Goal: Navigation & Orientation: Find specific page/section

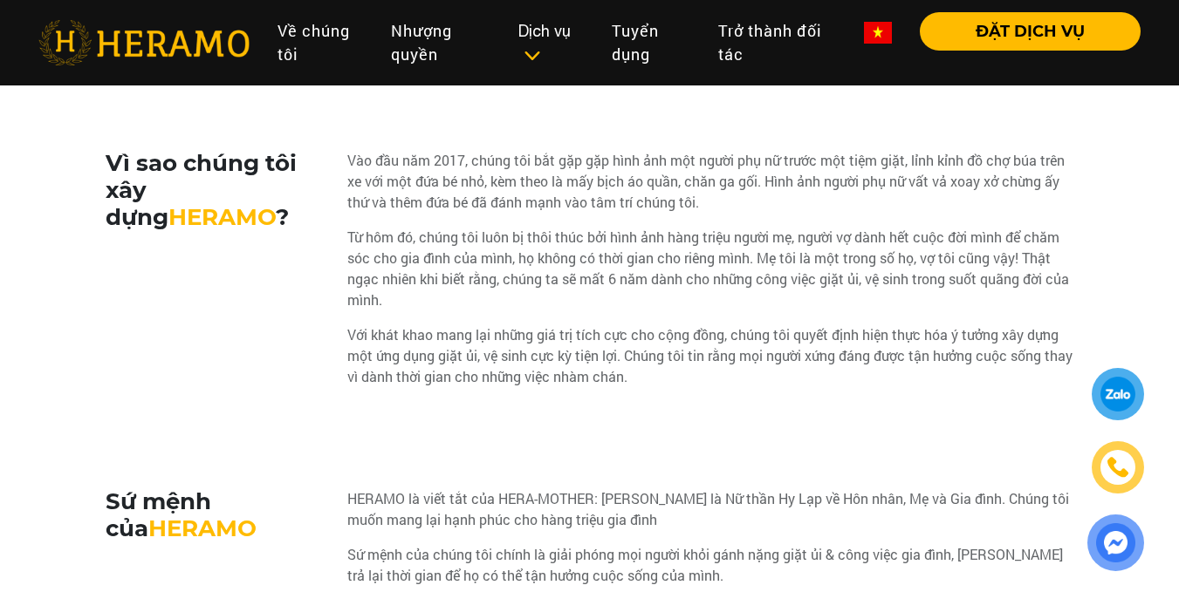
scroll to position [851, 0]
click at [863, 227] on div "Vào đầu [DATE], chúng tôi bắt gặp gặp hình ảnh một người phụ nữ trước một tiệm …" at bounding box center [710, 276] width 727 height 251
click at [877, 204] on div "Vào đầu năm 2017, chúng tôi bắt gặp gặp hình ảnh một người phụ nữ trước một tiệ…" at bounding box center [710, 182] width 727 height 63
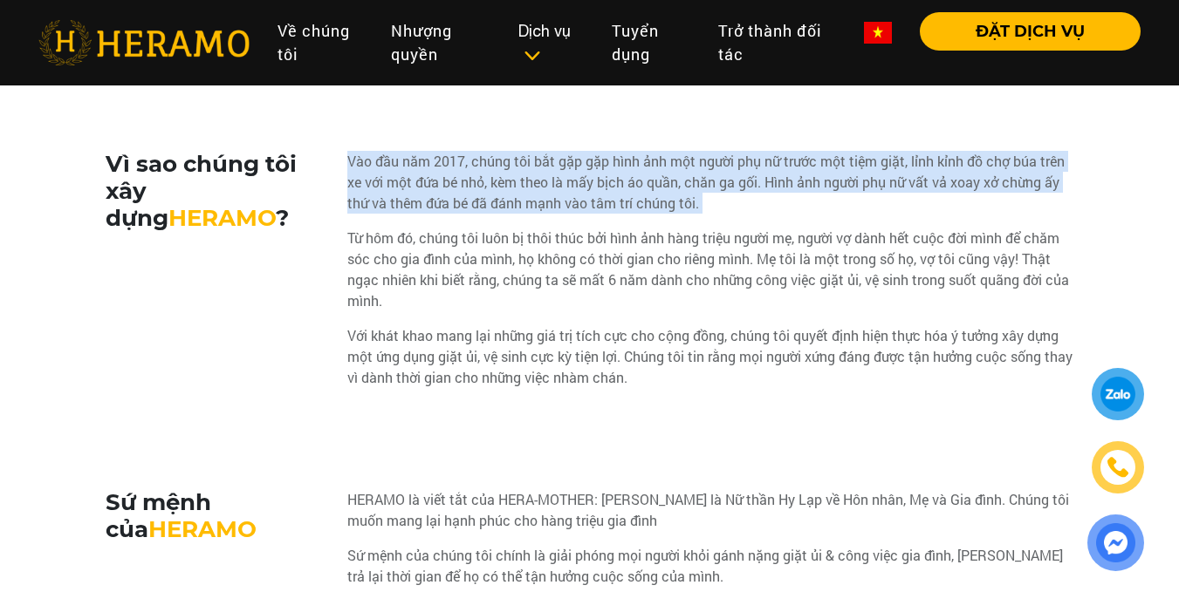
click at [877, 204] on div "Vào đầu năm 2017, chúng tôi bắt gặp gặp hình ảnh một người phụ nữ trước một tiệ…" at bounding box center [710, 182] width 727 height 63
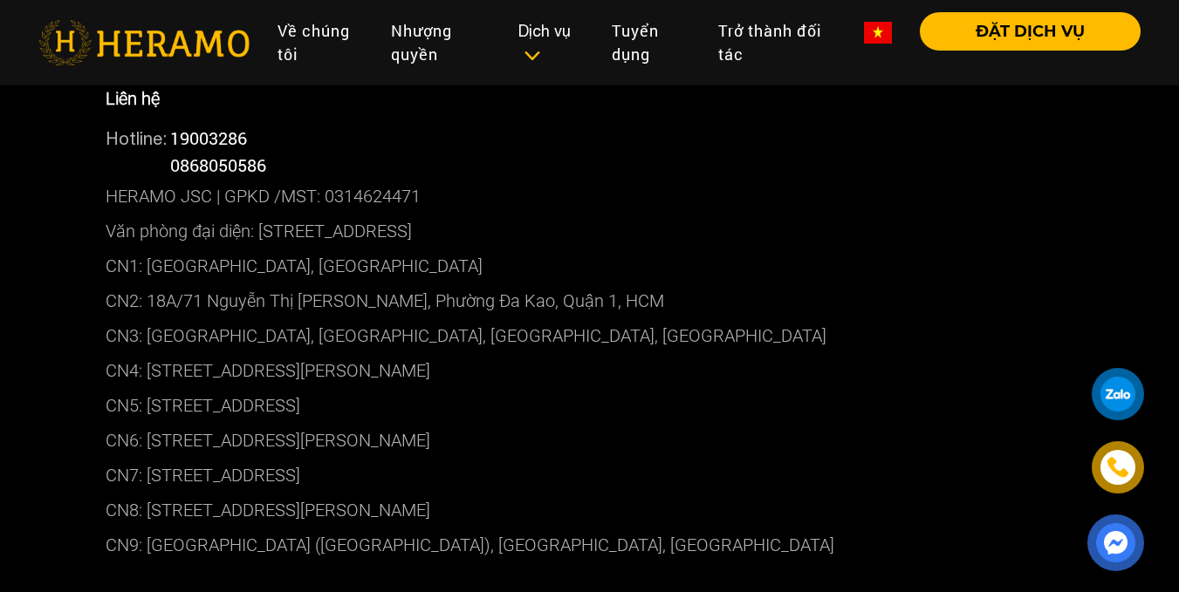
scroll to position [4487, 0]
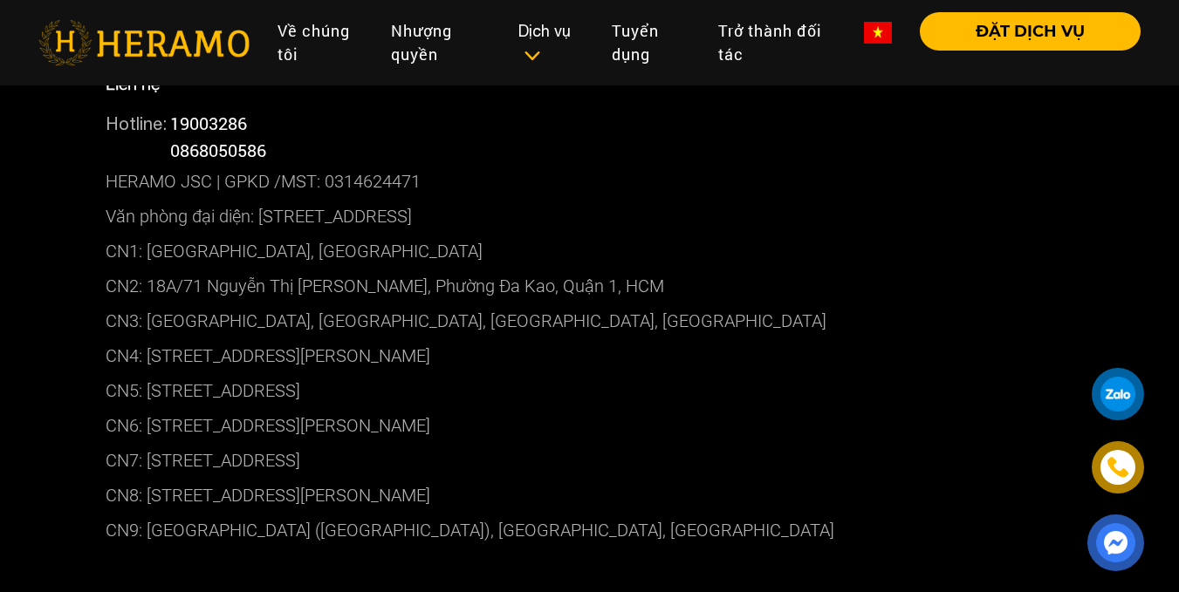
click at [687, 261] on p "CN1: [GEOGRAPHIC_DATA], [GEOGRAPHIC_DATA]" at bounding box center [590, 251] width 968 height 35
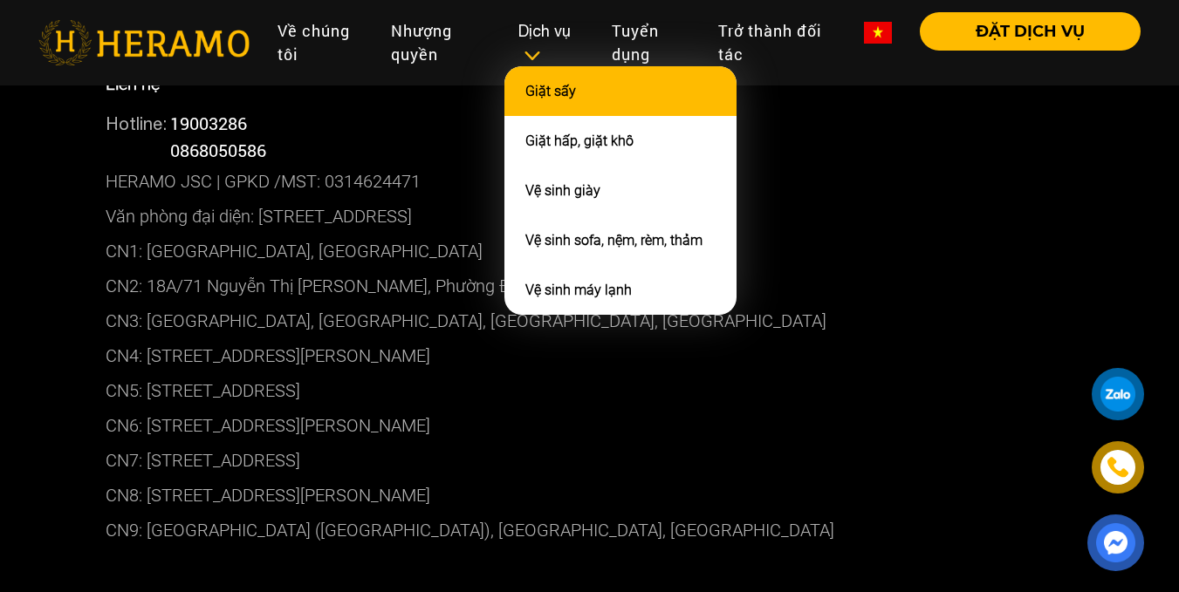
click at [616, 102] on li "Giặt sấy" at bounding box center [620, 91] width 232 height 50
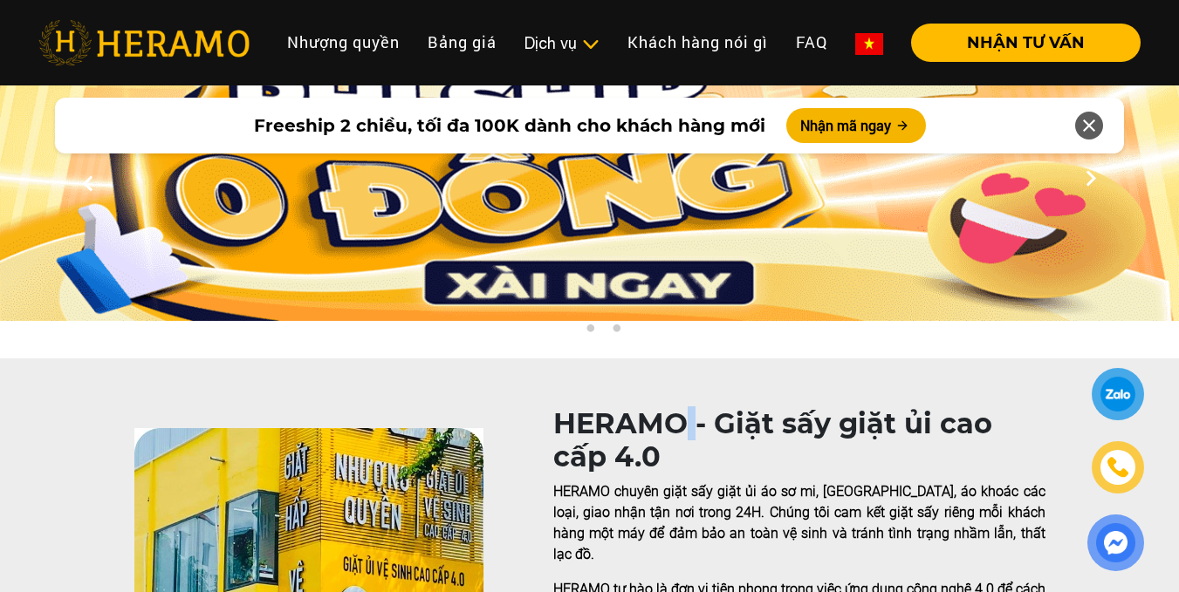
scroll to position [73, 0]
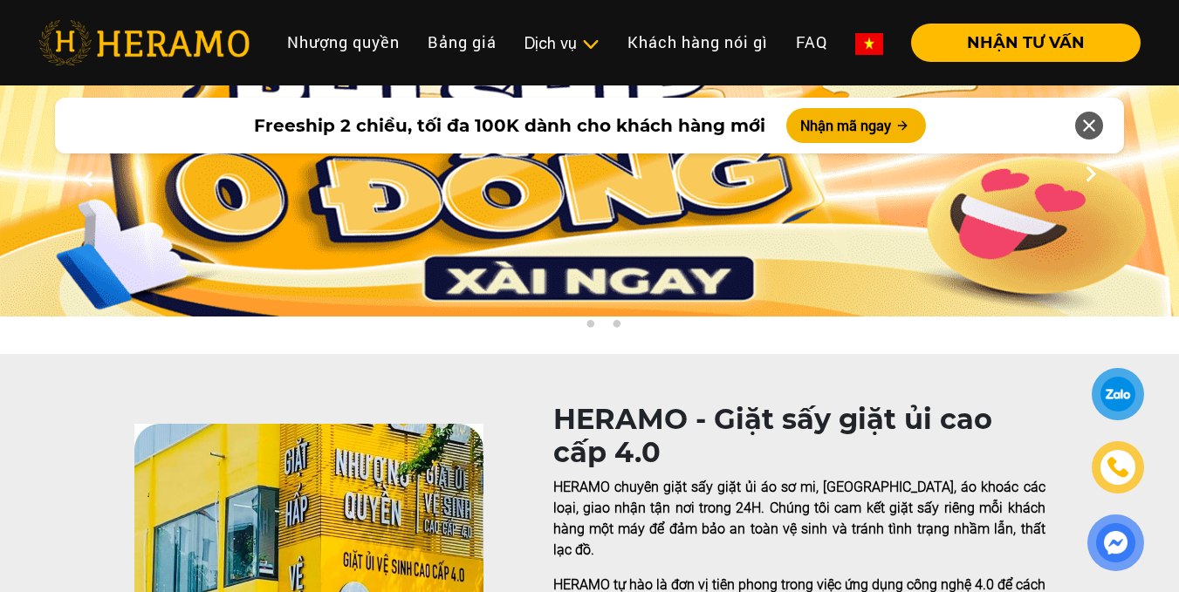
click at [711, 455] on h1 "HERAMO - Giặt sấy giặt ủi cao cấp 4.0" at bounding box center [799, 436] width 492 height 67
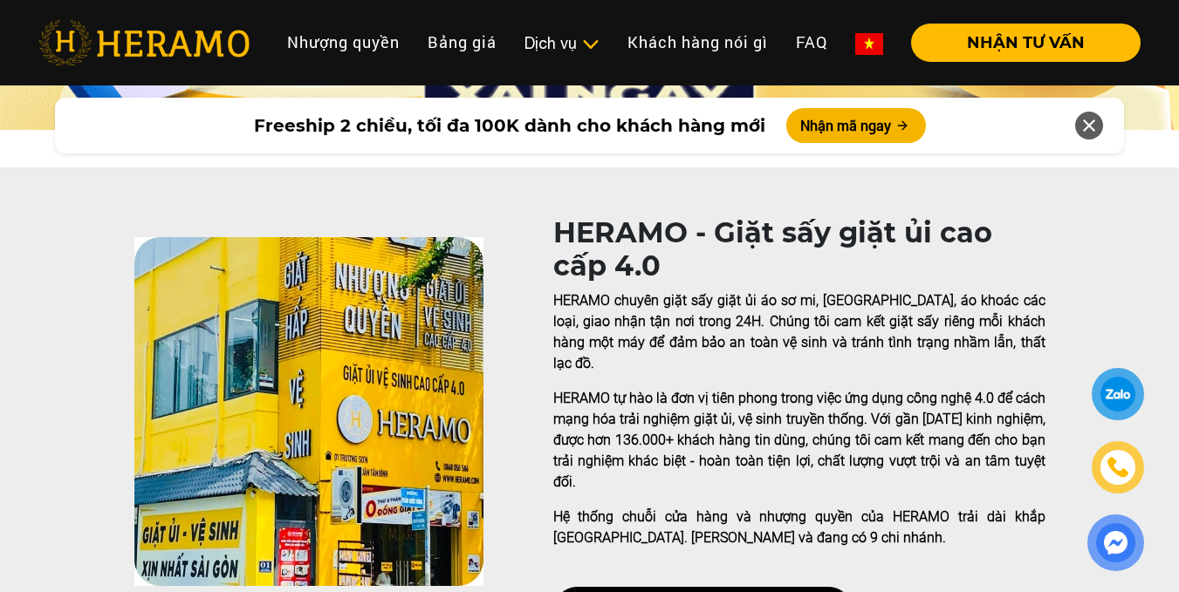
scroll to position [259, 0]
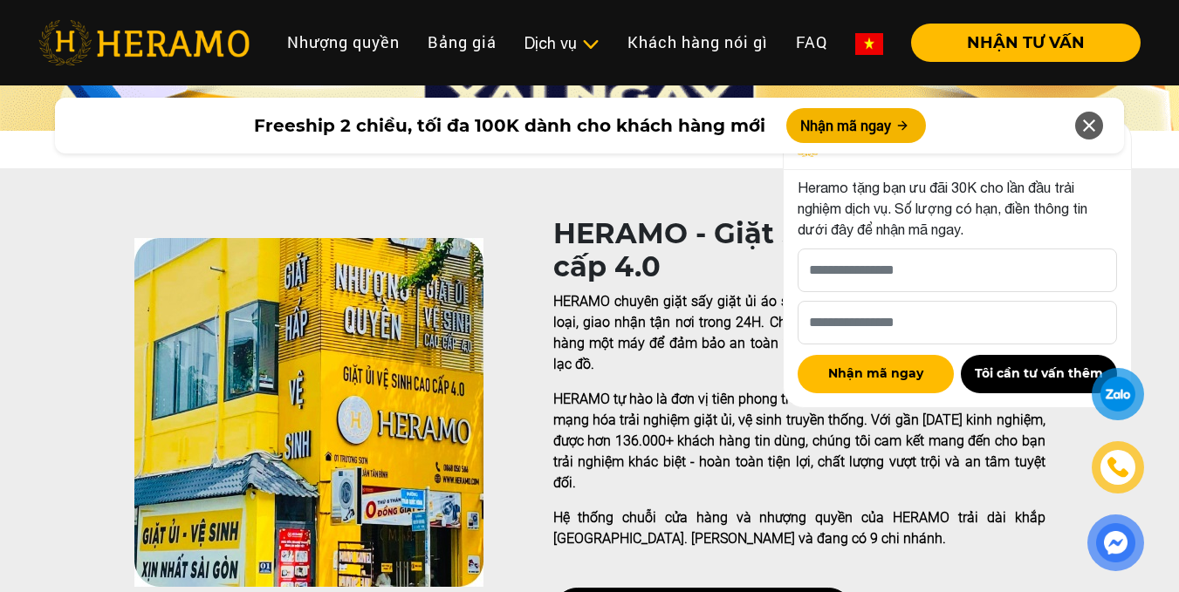
click at [1092, 125] on icon at bounding box center [1088, 125] width 21 height 31
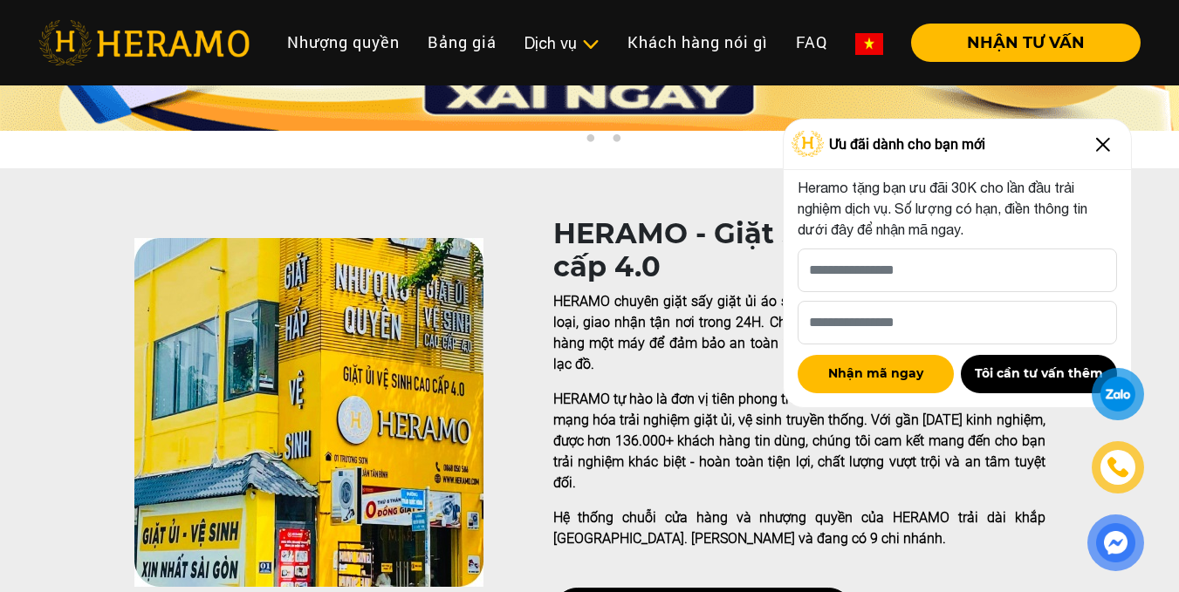
click at [1094, 143] on img at bounding box center [1103, 145] width 28 height 28
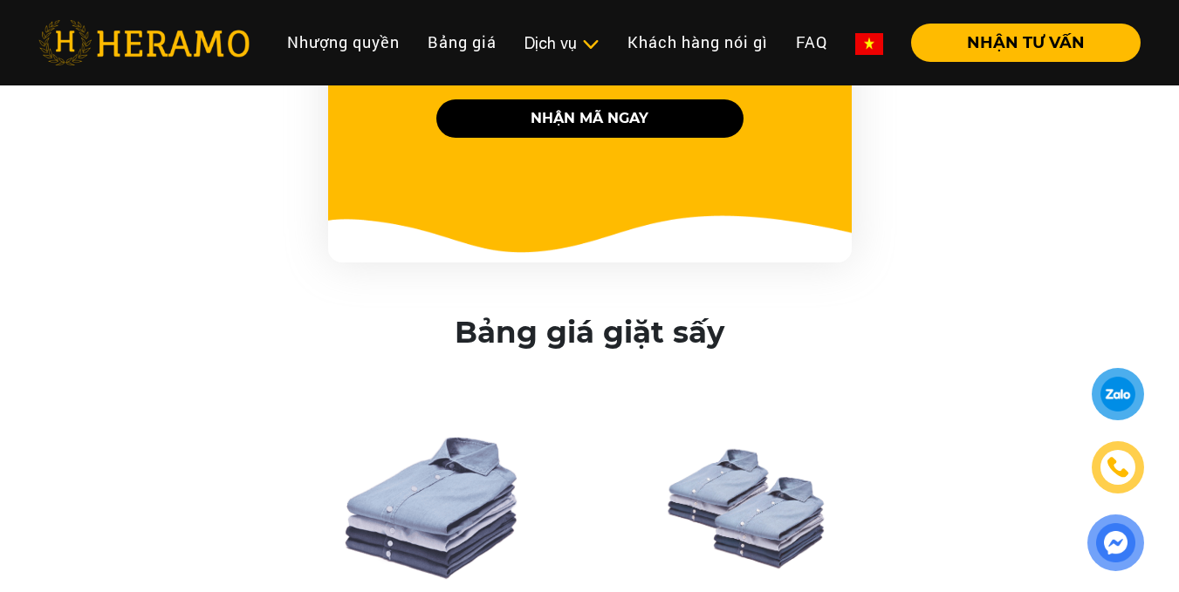
scroll to position [2212, 0]
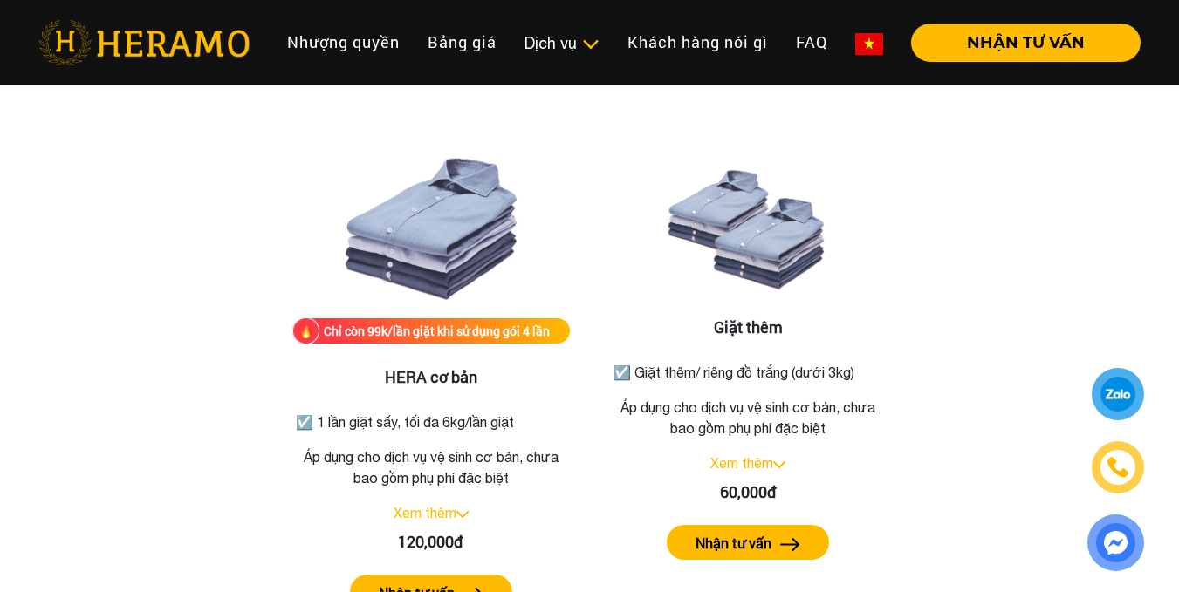
click at [1104, 316] on div "Bảng giá giặt sấy Chỉ còn 99k/lần giặt khi sử dụng gói 4 lần HERA cơ bản ☑️ 1 l…" at bounding box center [589, 338] width 1151 height 605
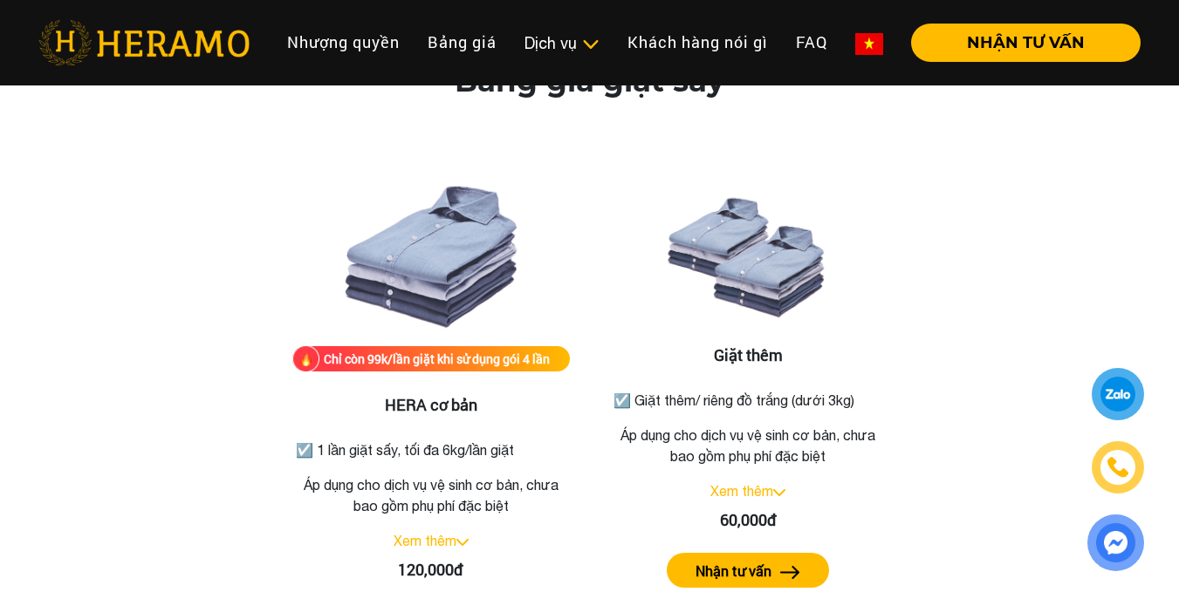
scroll to position [2157, 0]
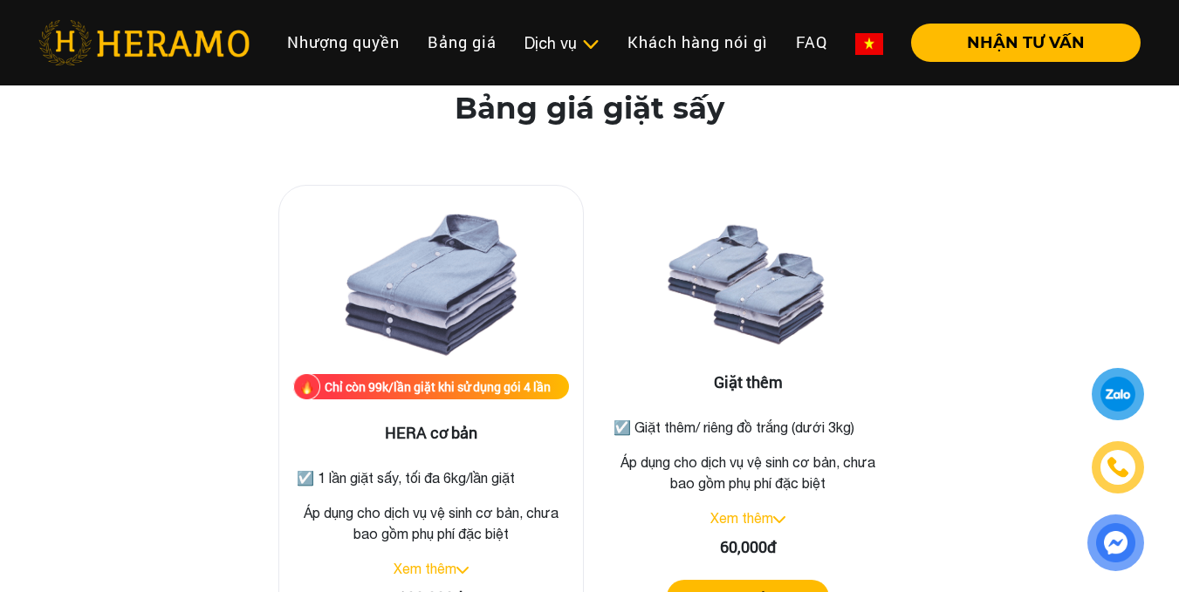
click at [405, 561] on link "Xem thêm" at bounding box center [424, 569] width 63 height 16
click at [405, 561] on link "Thu gọn" at bounding box center [425, 569] width 50 height 16
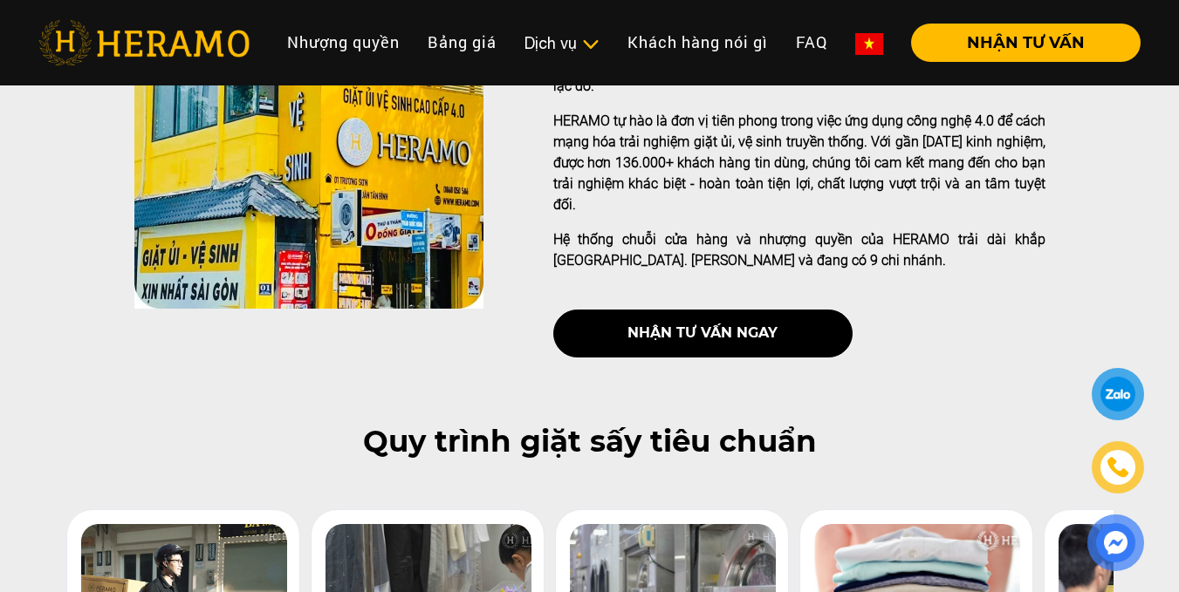
scroll to position [0, 0]
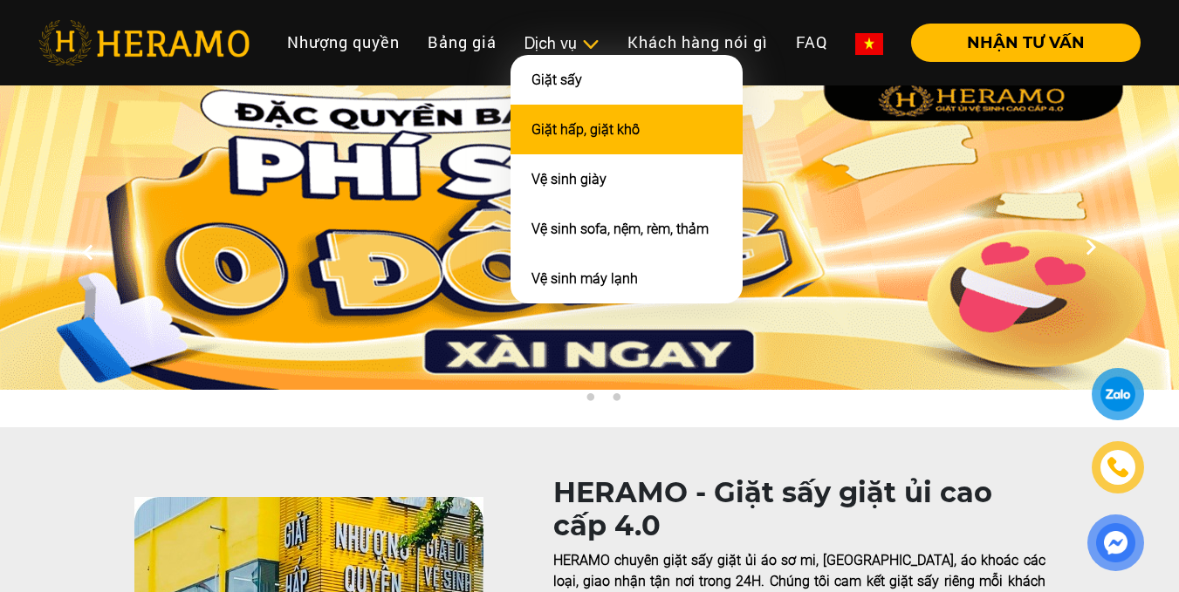
click at [590, 125] on link "Giặt hấp, giặt khô" at bounding box center [585, 129] width 108 height 17
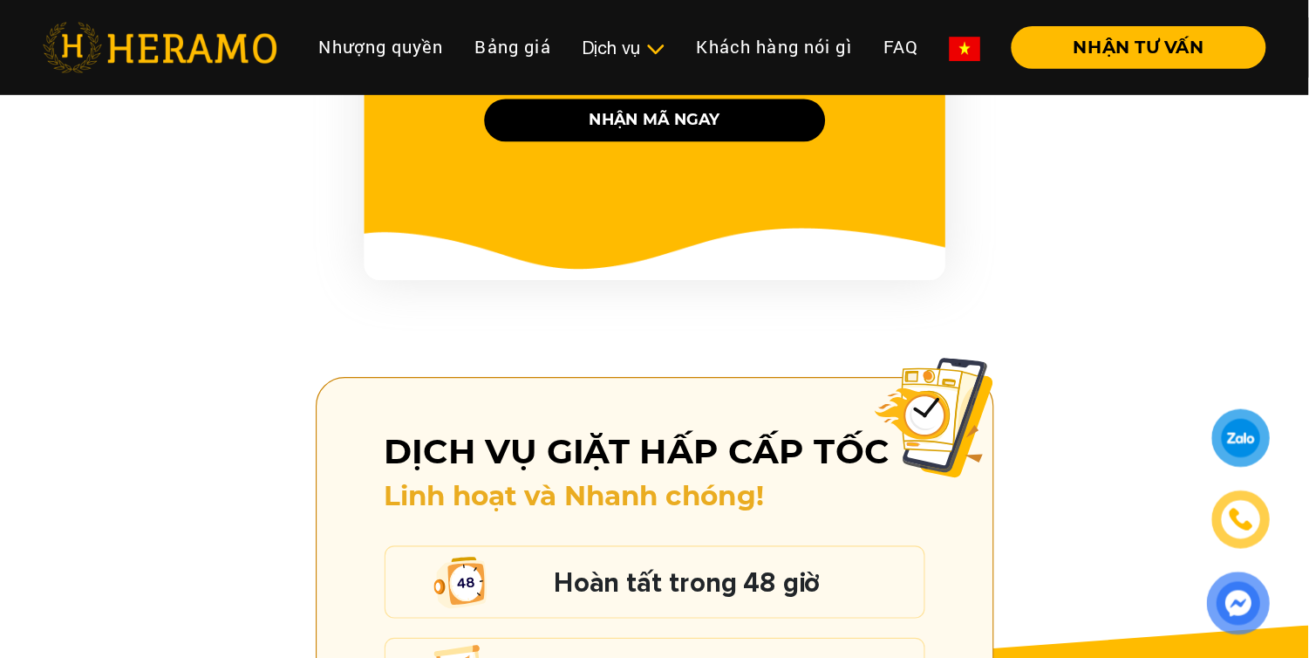
scroll to position [2173, 0]
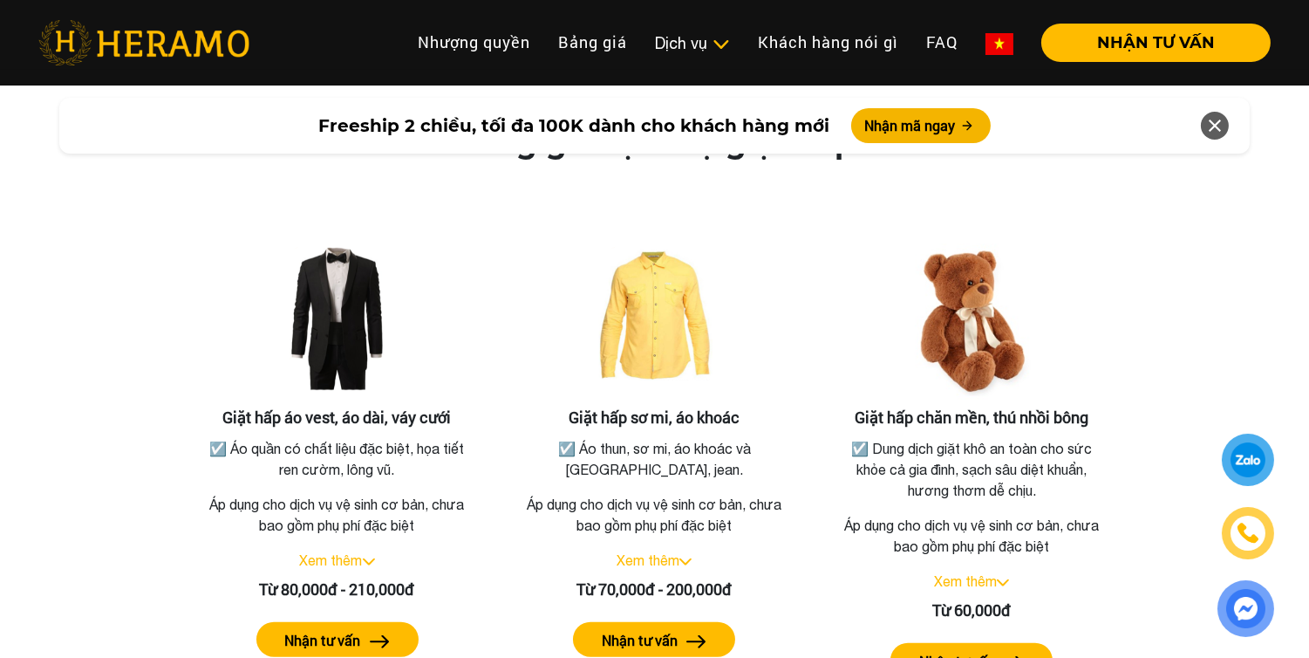
scroll to position [3120, 0]
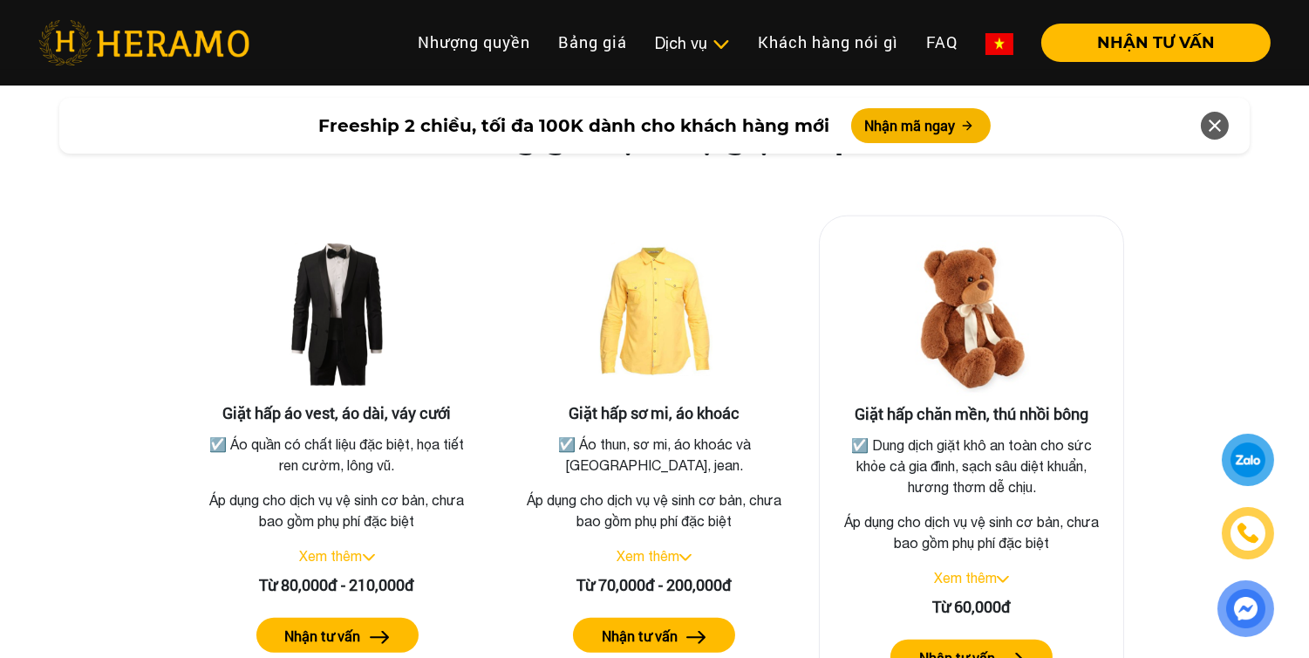
drag, startPoint x: 1060, startPoint y: 249, endPoint x: 1102, endPoint y: 297, distance: 63.0
click at [1096, 277] on div at bounding box center [972, 317] width 276 height 174
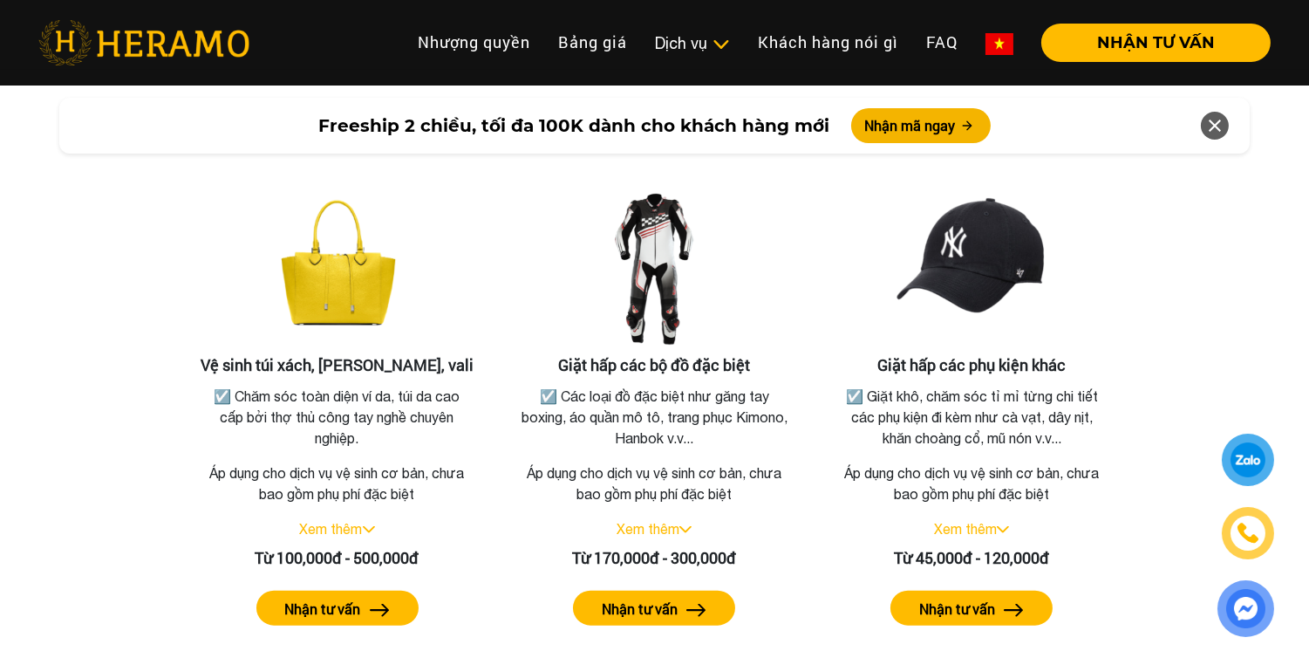
scroll to position [3710, 0]
click at [1174, 317] on div "Bảng giá dịch vụ giặt hấp Giặt hấp áo vest, áo dài, váy cưới ☑️ Áo quần có chất…" at bounding box center [655, 93] width 1282 height 1125
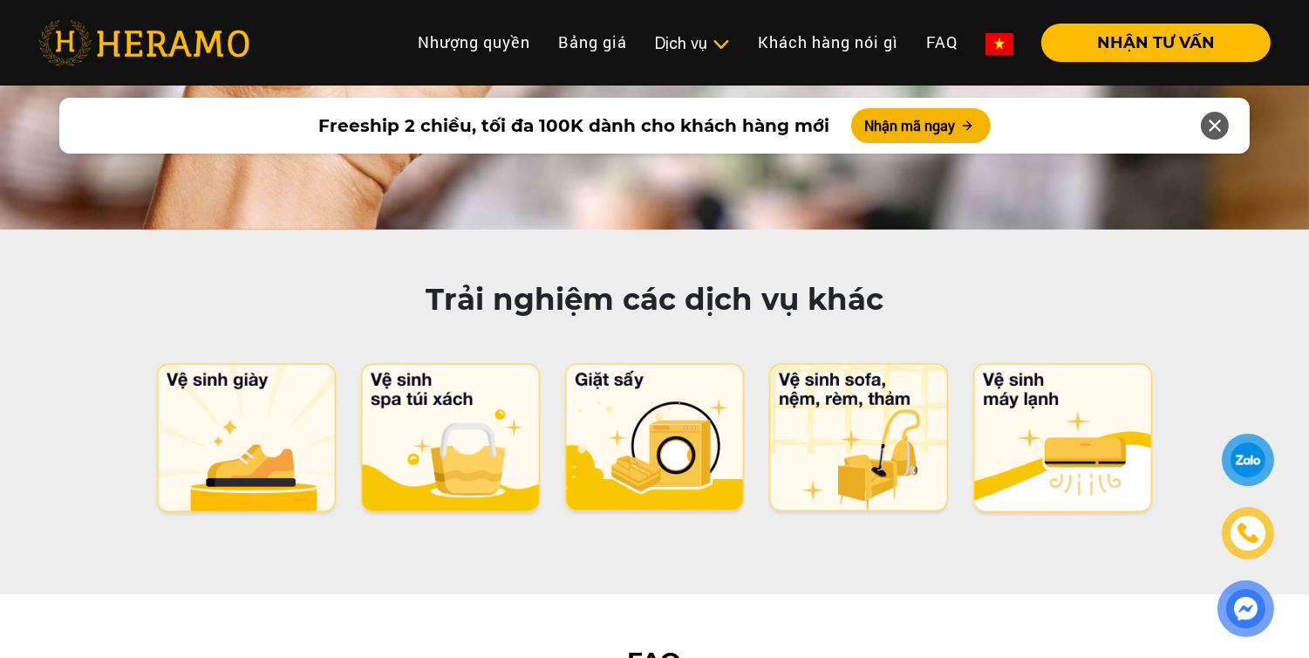
scroll to position [8759, 0]
